Goal: Information Seeking & Learning: Learn about a topic

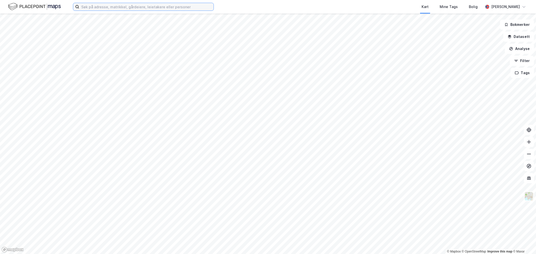
click at [140, 9] on input at bounding box center [146, 7] width 134 height 8
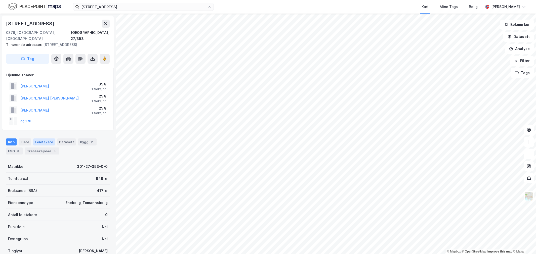
click at [45, 139] on div "Leietakere" at bounding box center [44, 142] width 22 height 7
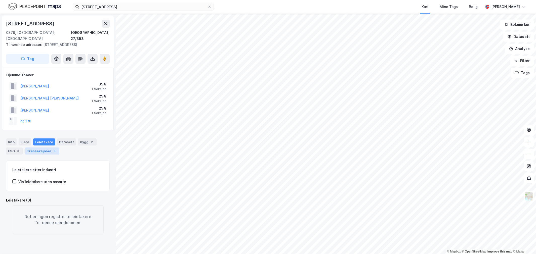
click at [41, 148] on div "Transaksjoner 5" at bounding box center [42, 151] width 34 height 7
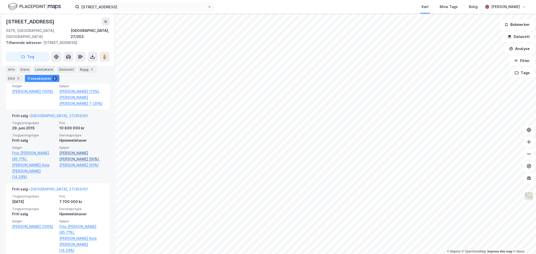
scroll to position [200, 0]
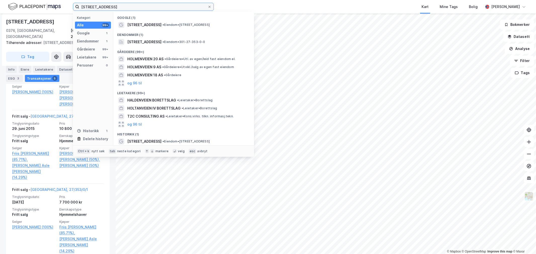
click at [103, 8] on input "[STREET_ADDRESS]" at bounding box center [143, 7] width 128 height 8
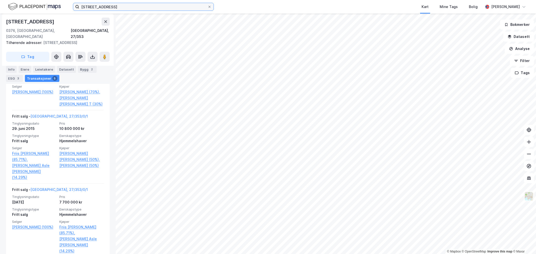
click at [111, 5] on input "[STREET_ADDRESS]" at bounding box center [143, 7] width 128 height 8
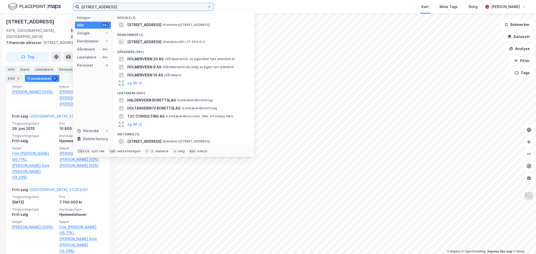
click at [111, 5] on input "[STREET_ADDRESS]" at bounding box center [143, 7] width 128 height 8
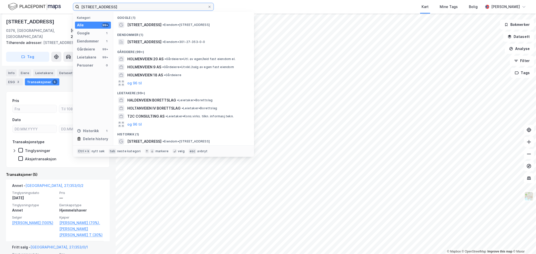
scroll to position [61, 0]
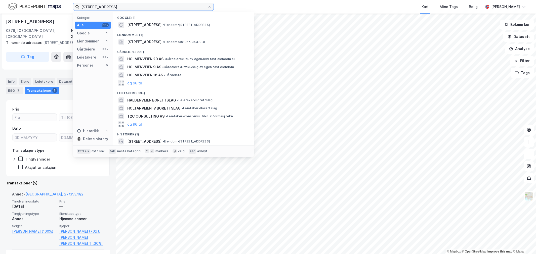
paste input "[STREET_ADDRESS][PERSON_NAME]."
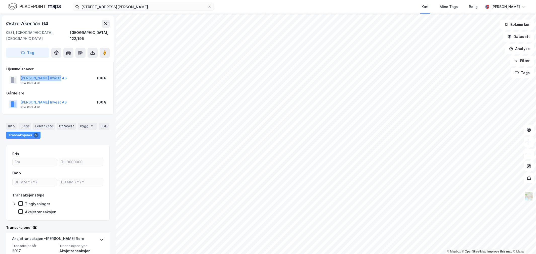
drag, startPoint x: 59, startPoint y: 68, endPoint x: 65, endPoint y: 73, distance: 7.7
click at [65, 73] on div "Hjemmelshaver [PERSON_NAME] Invest AS 914 053 420 100%" at bounding box center [57, 76] width 103 height 20
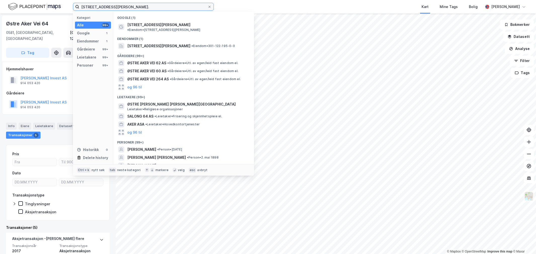
click at [133, 7] on input "[STREET_ADDRESS][PERSON_NAME]." at bounding box center [143, 7] width 128 height 8
paste input "Kjeller Vest 6 Ks"
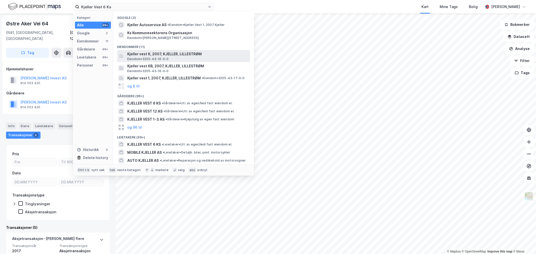
click at [136, 55] on span "Kjeller vest 6, 2007, KJELLER, LILLESTRØM" at bounding box center [187, 54] width 121 height 6
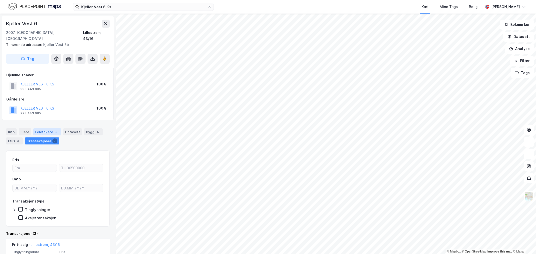
click at [47, 129] on div "Leietakere 3" at bounding box center [47, 132] width 28 height 7
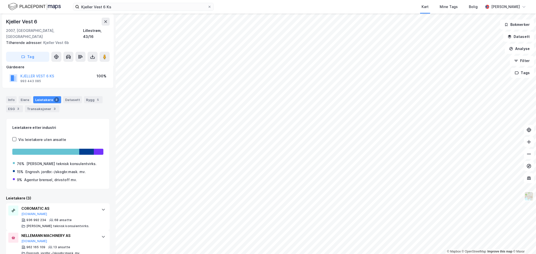
scroll to position [13, 0]
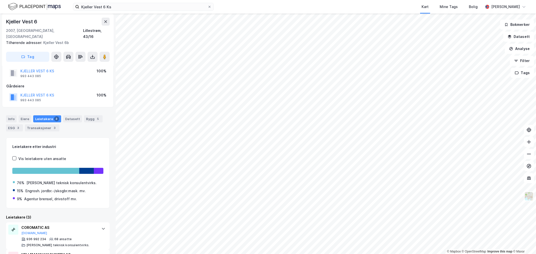
click at [24, 20] on div "Kjeller Vest 6" at bounding box center [22, 22] width 32 height 8
click at [102, 54] on icon at bounding box center [104, 56] width 5 height 5
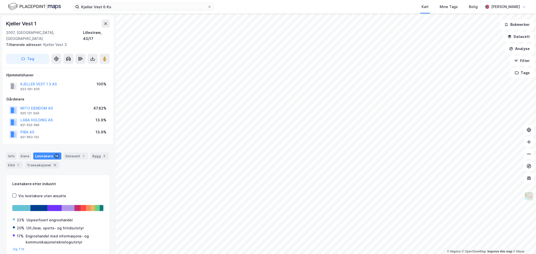
scroll to position [13, 0]
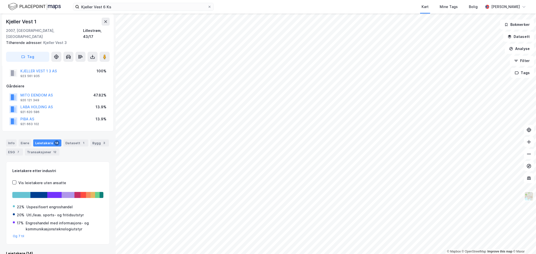
click at [17, 140] on div "Info [PERSON_NAME] 14 Datasett 1 Bygg 3 ESG 7 Transaksjoner 12" at bounding box center [58, 148] width 104 height 16
click at [11, 140] on div "Info" at bounding box center [11, 143] width 11 height 7
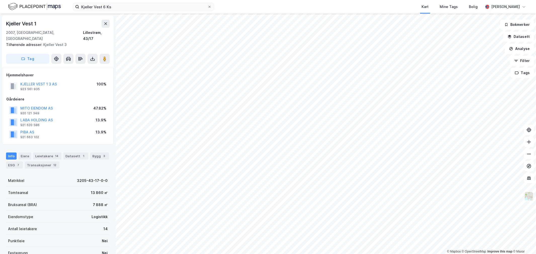
click at [43, 23] on div "Kjeller Vest 1" at bounding box center [58, 24] width 104 height 8
click at [45, 162] on div "Transaksjoner 12" at bounding box center [42, 165] width 34 height 7
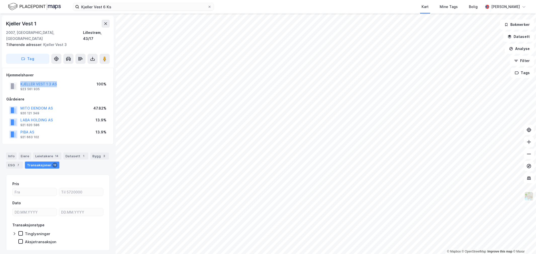
drag, startPoint x: 54, startPoint y: 76, endPoint x: 16, endPoint y: 80, distance: 38.3
click at [16, 80] on div "KJELLER VEST 1 3 AS 923 561 935 100%" at bounding box center [57, 86] width 103 height 12
click at [0, 0] on button "KJELLER VEST 1 3 AS" at bounding box center [0, 0] width 0 height 0
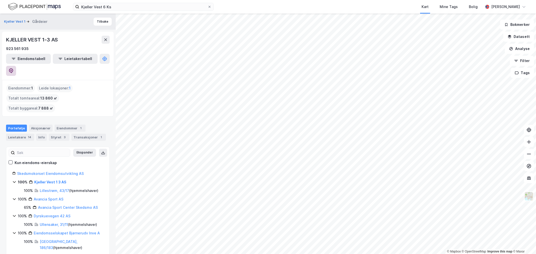
click at [14, 68] on icon at bounding box center [11, 70] width 5 height 5
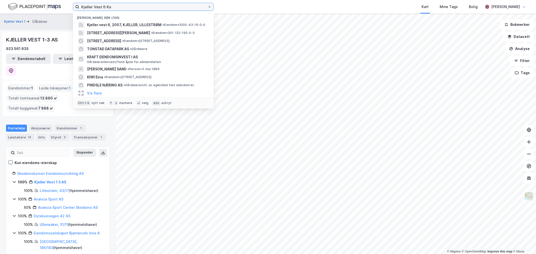
click at [143, 7] on input "Kjeller Vest 6 Ks" at bounding box center [143, 7] width 128 height 8
paste input "Ullern Boligutvikling AS"
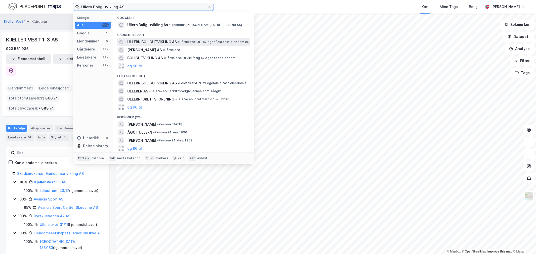
type input "Ullern Boligutvikling AS"
click at [163, 43] on span "ULLERN BOLIGUTVIKLING AS" at bounding box center [152, 42] width 50 height 6
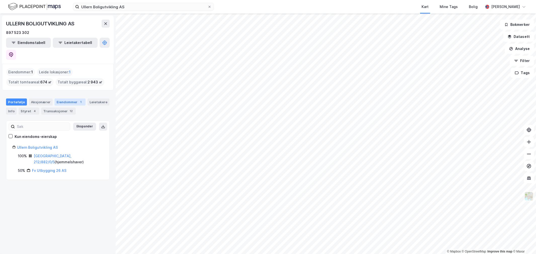
click at [79, 100] on div "1" at bounding box center [81, 102] width 5 height 5
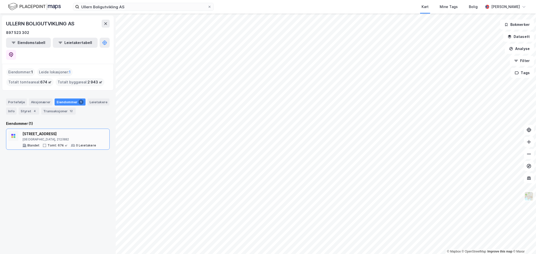
click at [55, 138] on div "[GEOGRAPHIC_DATA], 212/882" at bounding box center [59, 140] width 74 height 4
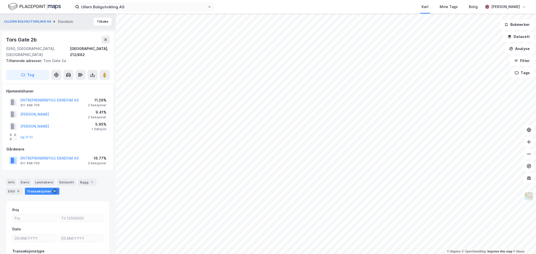
scroll to position [0, 0]
click at [0, 0] on button "ENTREPRENØRBYGG EIENDOM AS" at bounding box center [0, 0] width 0 height 0
